Goal: Information Seeking & Learning: Check status

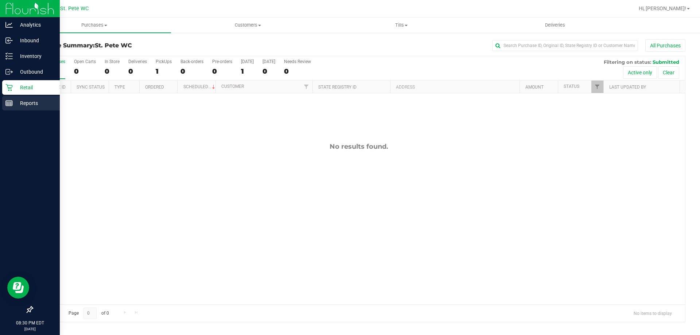
click at [17, 100] on p "Reports" at bounding box center [35, 103] width 44 height 9
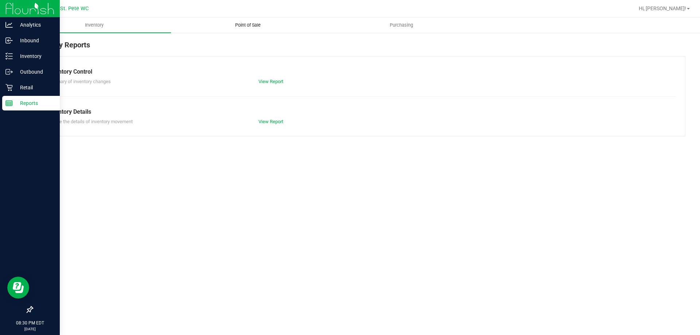
click at [258, 22] on uib-tab-heading "Point of Sale" at bounding box center [247, 25] width 153 height 15
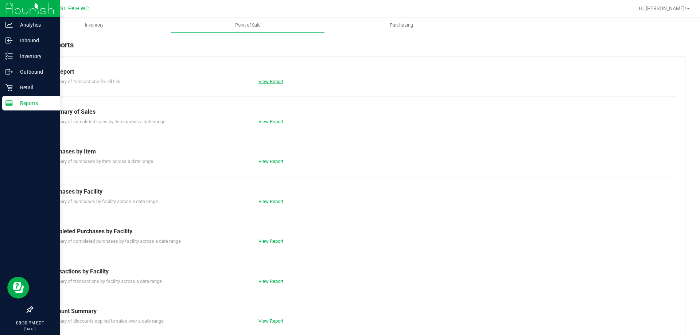
click at [259, 81] on link "View Report" at bounding box center [271, 81] width 25 height 5
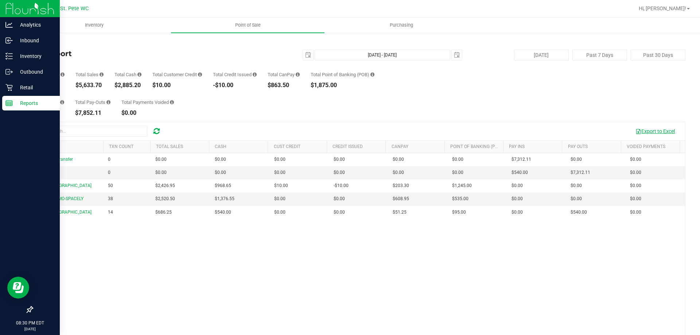
click at [651, 131] on button "Export to Excel" at bounding box center [655, 131] width 49 height 12
click at [180, 51] on h4 "Till Report" at bounding box center [141, 54] width 218 height 8
drag, startPoint x: 103, startPoint y: 85, endPoint x: 78, endPoint y: 86, distance: 24.5
click at [77, 86] on div "$5,633.70" at bounding box center [90, 85] width 28 height 6
copy div "$5,633.70"
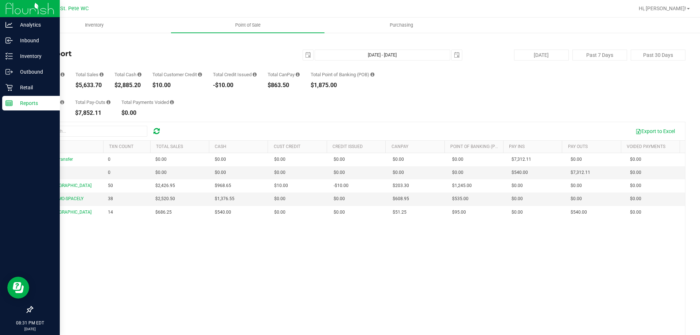
click at [310, 56] on div "[DATE] [DATE] - [DATE] [DATE]" at bounding box center [355, 55] width 223 height 11
click at [306, 55] on span "select" at bounding box center [308, 55] width 6 height 6
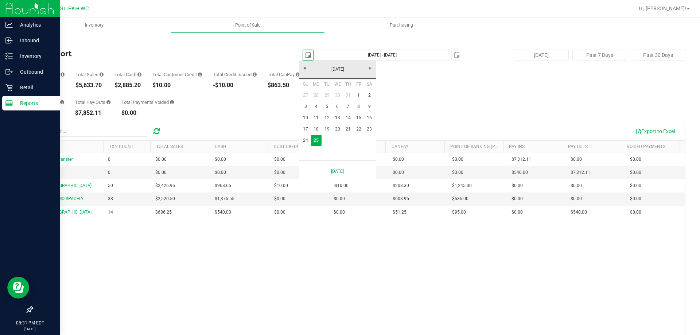
scroll to position [0, 18]
click at [317, 106] on link "4" at bounding box center [316, 106] width 11 height 11
type input "[DATE]"
type input "[DATE] - [DATE]"
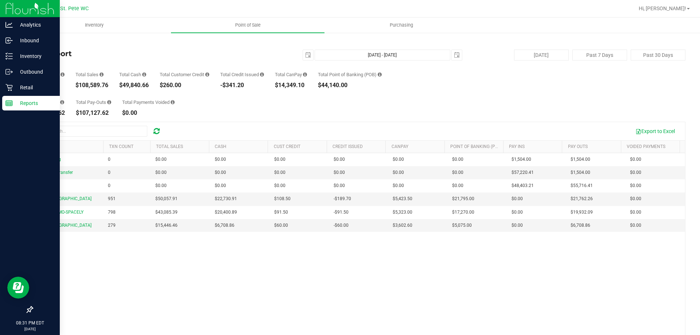
drag, startPoint x: 111, startPoint y: 85, endPoint x: 82, endPoint y: 85, distance: 28.8
click at [80, 85] on div "Transactions 2,028 Total Sales $108,589.76 Total Cash $49,840.66 Total Customer…" at bounding box center [359, 75] width 654 height 28
copy div "108,589.76"
click at [305, 53] on span "select" at bounding box center [308, 55] width 6 height 6
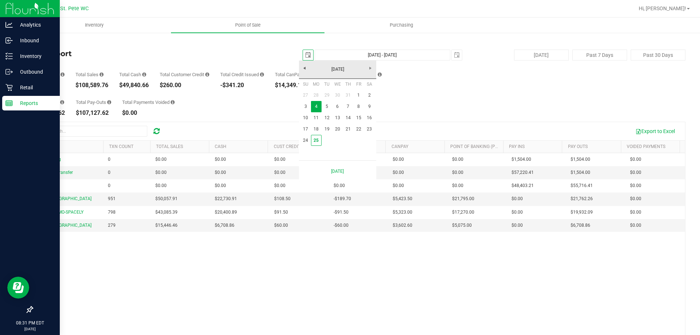
scroll to position [0, 18]
click at [309, 138] on link "24" at bounding box center [306, 140] width 11 height 11
type input "[DATE]"
type input "[DATE] - [DATE]"
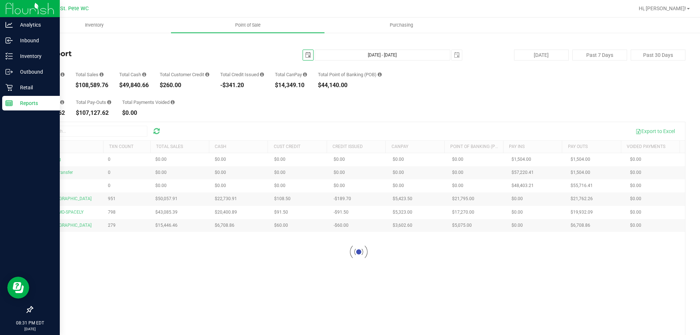
click at [304, 52] on span "select" at bounding box center [308, 55] width 10 height 10
click at [317, 138] on link "25" at bounding box center [316, 140] width 11 height 11
type input "[DATE]"
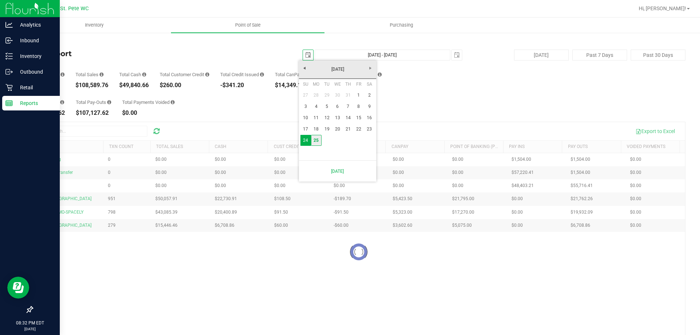
type input "[DATE] - [DATE]"
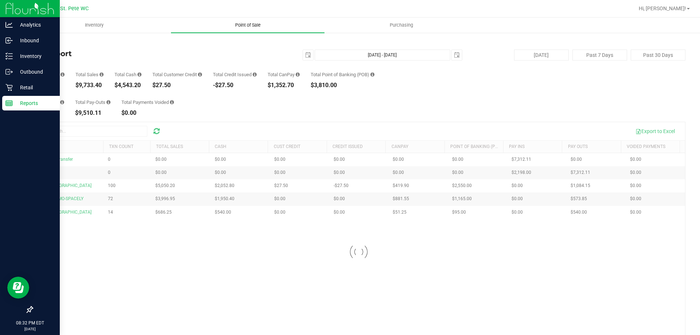
click at [258, 22] on span "Point of Sale" at bounding box center [247, 25] width 45 height 7
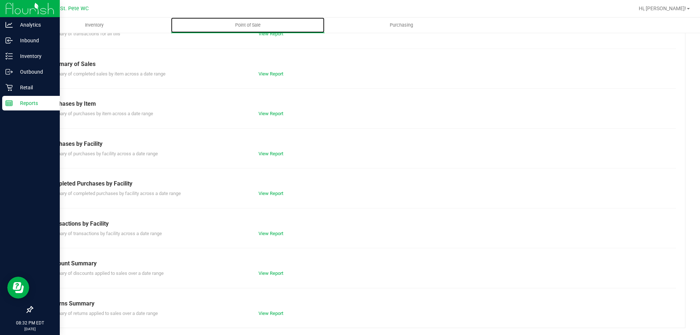
scroll to position [48, 0]
click at [271, 272] on link "View Report" at bounding box center [271, 272] width 25 height 5
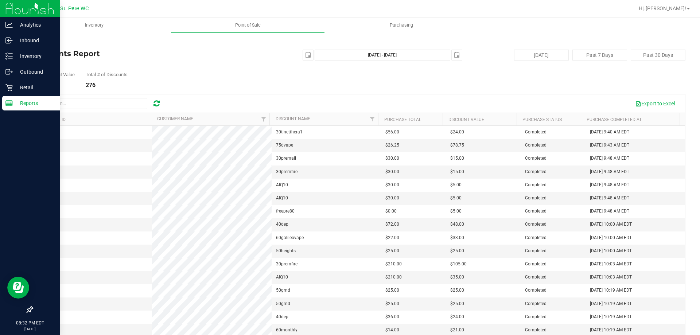
drag, startPoint x: 61, startPoint y: 82, endPoint x: 35, endPoint y: 84, distance: 25.3
click at [35, 84] on div "Total Discount Value $6,559.30" at bounding box center [53, 80] width 43 height 16
copy div "6,559.30"
click at [680, 8] on span "Hi, [PERSON_NAME]!" at bounding box center [662, 8] width 47 height 6
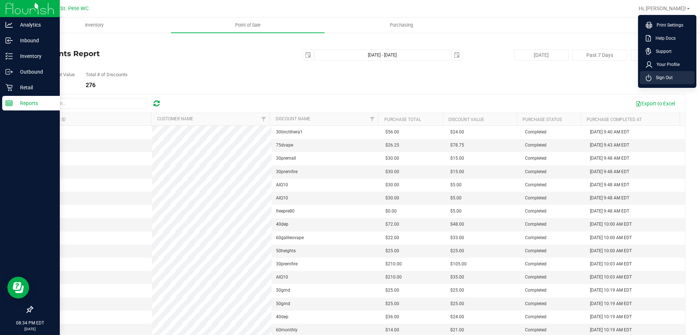
click at [666, 75] on span "Sign Out" at bounding box center [662, 77] width 21 height 7
